Goal: Find specific page/section: Find specific page/section

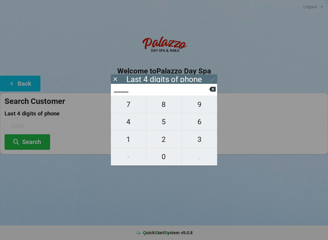
click at [166, 121] on span "5" at bounding box center [163, 121] width 35 height 13
type input "5___"
click at [164, 137] on span "2" at bounding box center [163, 139] width 35 height 13
type input "52__"
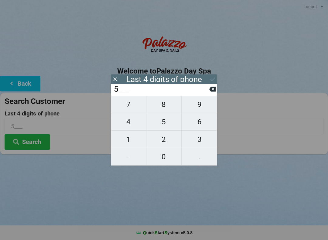
type input "52__"
click at [163, 123] on span "5" at bounding box center [163, 121] width 35 height 13
type input "525_"
click at [164, 139] on span "2" at bounding box center [163, 139] width 35 height 13
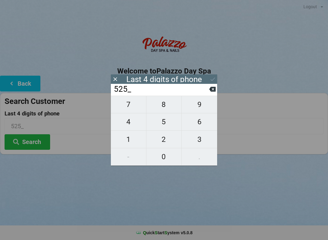
type input "5252"
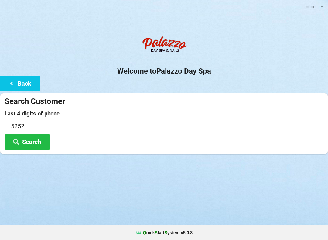
click at [24, 139] on button "Search" at bounding box center [28, 141] width 46 height 15
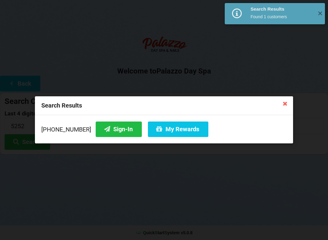
click at [109, 129] on button "Sign-In" at bounding box center [119, 129] width 46 height 15
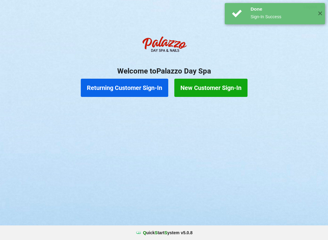
click at [134, 86] on button "Returning Customer Sign-In" at bounding box center [125, 88] width 88 height 18
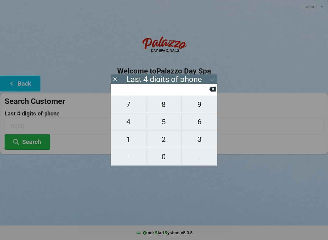
click at [167, 122] on span "5" at bounding box center [163, 121] width 35 height 13
type input "5___"
click at [200, 141] on span "3" at bounding box center [200, 139] width 36 height 13
type input "53__"
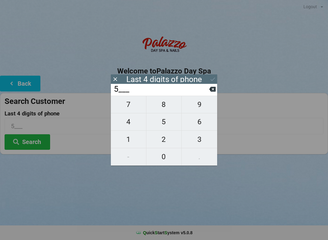
type input "53__"
click at [133, 105] on span "7" at bounding box center [128, 104] width 35 height 13
type input "537_"
click at [168, 160] on span "0" at bounding box center [163, 156] width 35 height 13
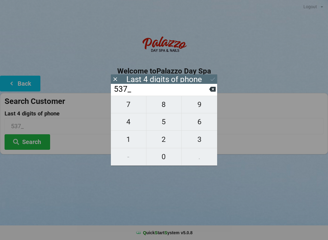
type input "5370"
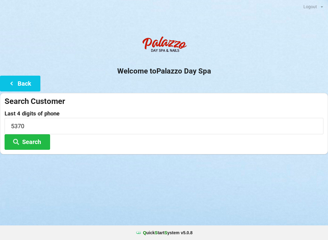
click at [29, 138] on button "Search" at bounding box center [28, 141] width 46 height 15
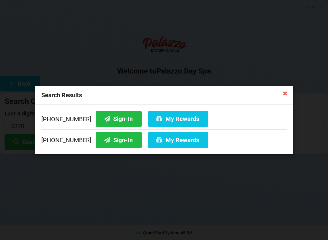
click at [114, 141] on button "Sign-In" at bounding box center [119, 139] width 46 height 15
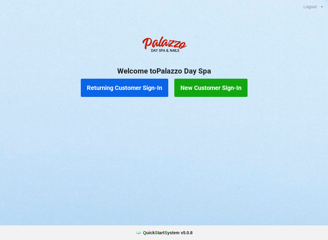
click at [139, 81] on button "Returning Customer Sign-In" at bounding box center [125, 88] width 88 height 18
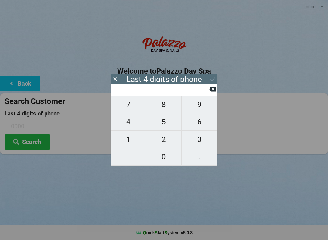
click at [134, 127] on span "4" at bounding box center [128, 121] width 35 height 13
type input "4___"
click at [169, 157] on span "0" at bounding box center [163, 156] width 35 height 13
type input "40__"
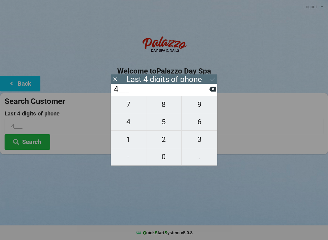
type input "40__"
click at [166, 156] on span "0" at bounding box center [163, 156] width 35 height 13
type input "400_"
click at [204, 136] on span "3" at bounding box center [200, 139] width 36 height 13
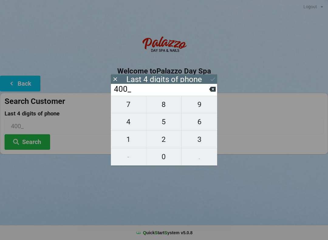
type input "4003"
click at [215, 80] on icon at bounding box center [213, 79] width 6 height 6
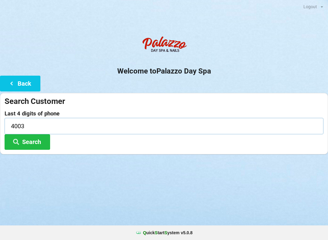
click at [106, 122] on input "4003" at bounding box center [164, 126] width 319 height 16
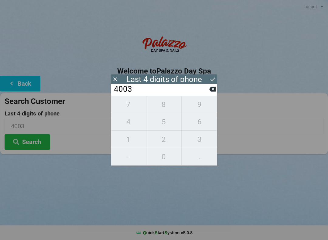
click at [25, 141] on button "Search" at bounding box center [28, 141] width 46 height 15
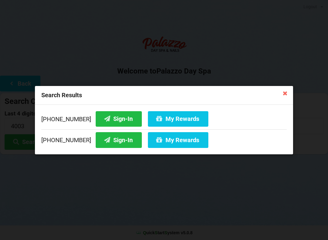
click at [115, 141] on button "Sign-In" at bounding box center [119, 139] width 46 height 15
